Goal: Find specific page/section: Find specific page/section

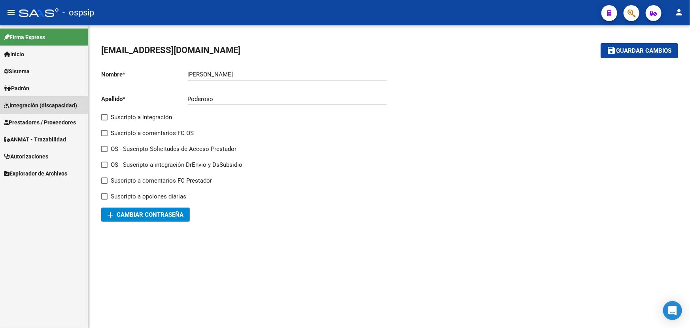
click at [32, 104] on span "Integración (discapacidad)" at bounding box center [40, 105] width 73 height 9
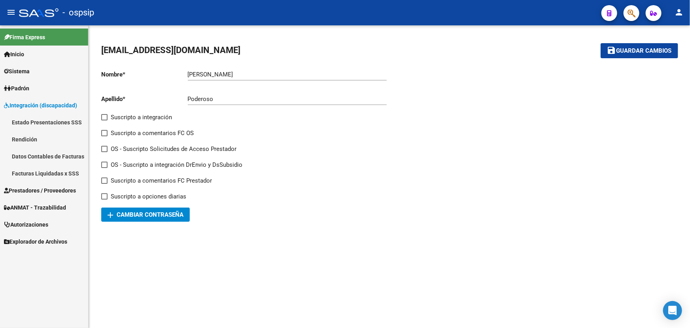
click at [47, 192] on span "Prestadores / Proveedores" at bounding box center [40, 190] width 72 height 9
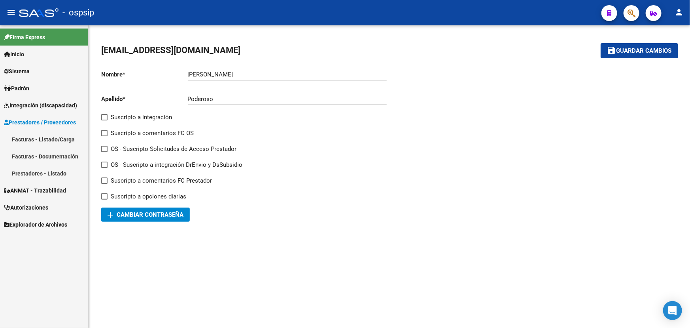
click at [44, 139] on link "Facturas - Listado/Carga" at bounding box center [44, 139] width 88 height 17
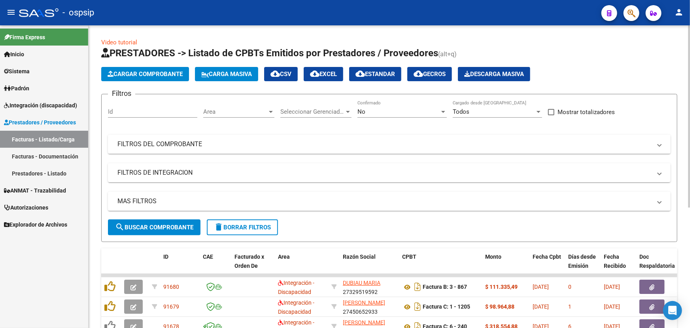
drag, startPoint x: 229, startPoint y: 142, endPoint x: 259, endPoint y: 155, distance: 32.5
click at [229, 142] on mat-panel-title "FILTROS DEL COMPROBANTE" at bounding box center [384, 144] width 534 height 9
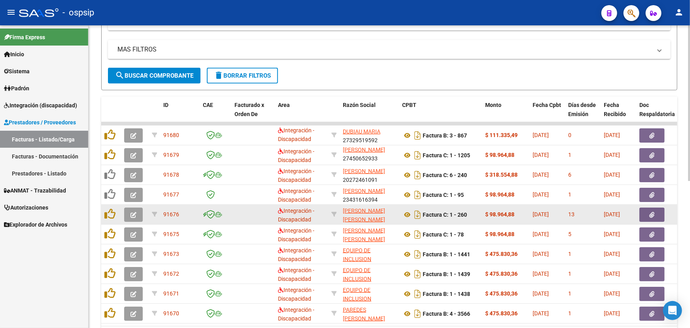
scroll to position [249, 0]
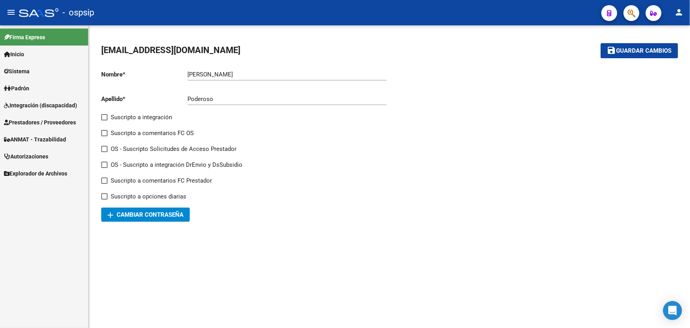
drag, startPoint x: 40, startPoint y: 141, endPoint x: 51, endPoint y: 140, distance: 10.7
click at [40, 141] on span "ANMAT - Trazabilidad" at bounding box center [35, 139] width 62 height 9
